Goal: Information Seeking & Learning: Learn about a topic

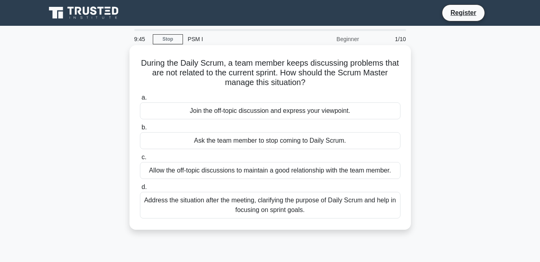
click at [170, 114] on div "Join the off-topic discussion and express your viewpoint." at bounding box center [270, 110] width 261 height 17
click at [140, 100] on input "a. Join the off-topic discussion and express your viewpoint." at bounding box center [140, 97] width 0 height 5
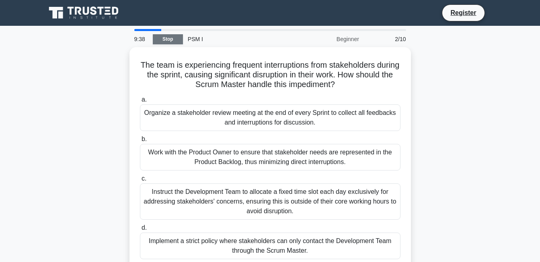
click at [161, 39] on link "Stop" at bounding box center [168, 39] width 30 height 10
